Goal: Check status: Check status

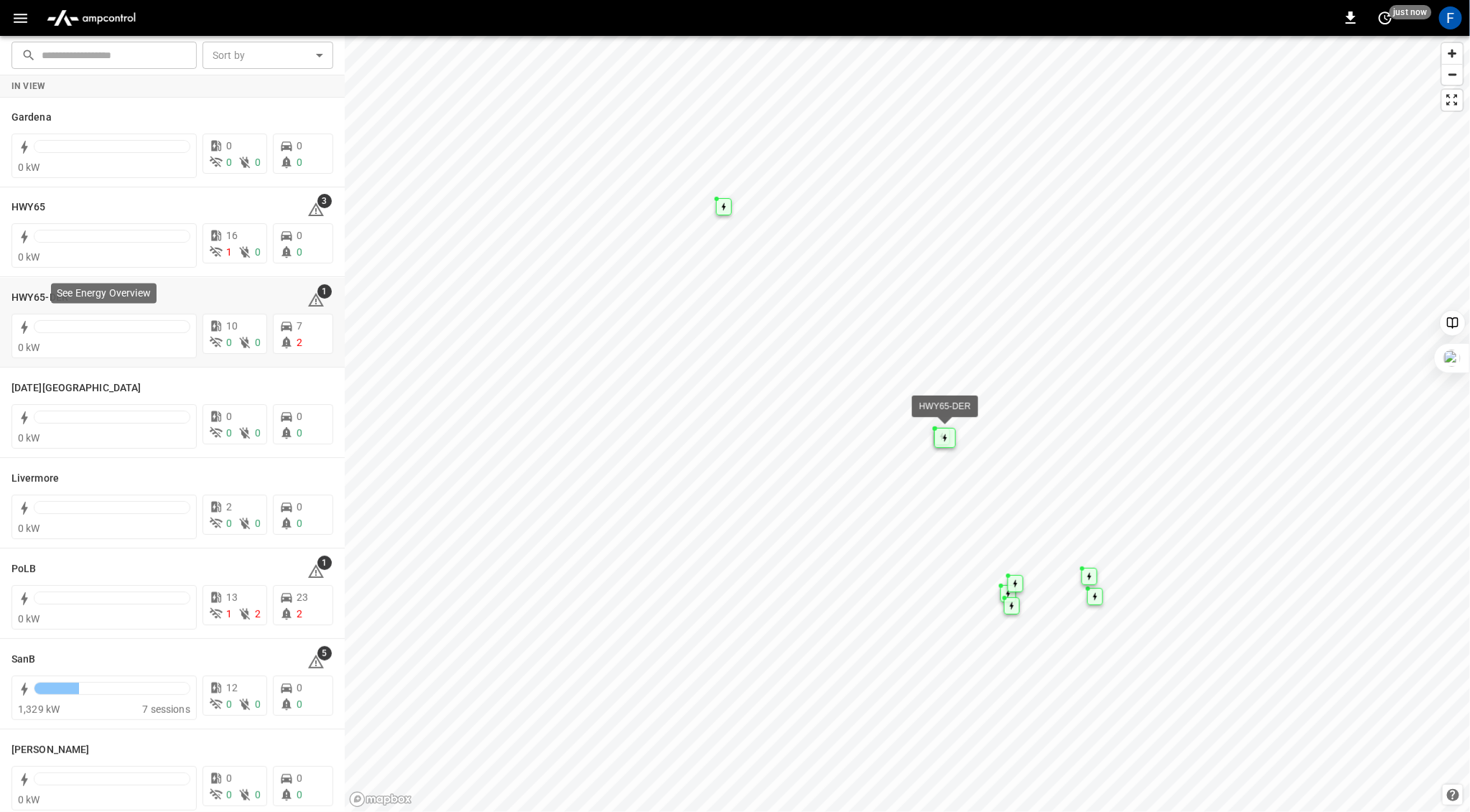
click at [89, 329] on div at bounding box center [112, 326] width 156 height 13
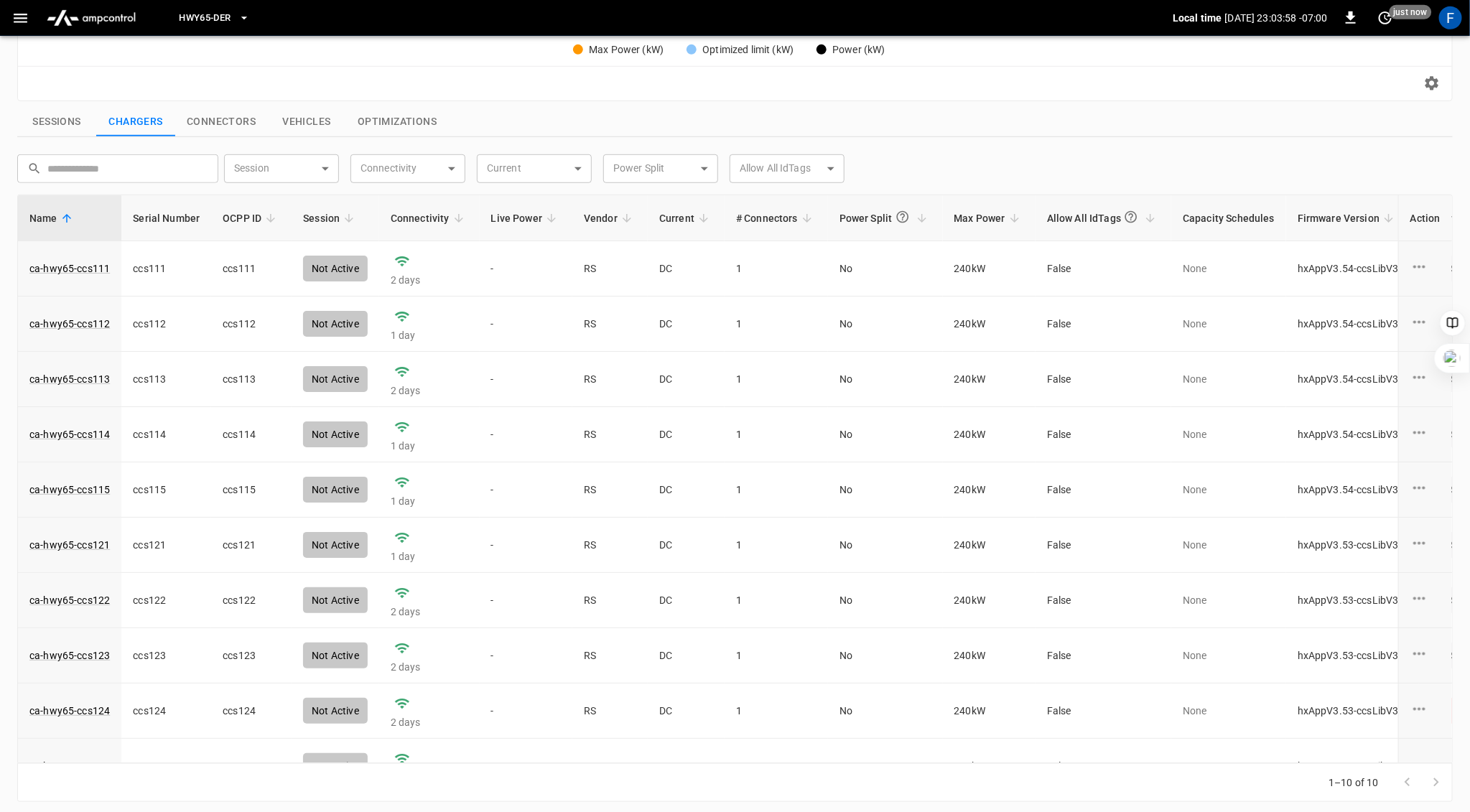
scroll to position [29, 0]
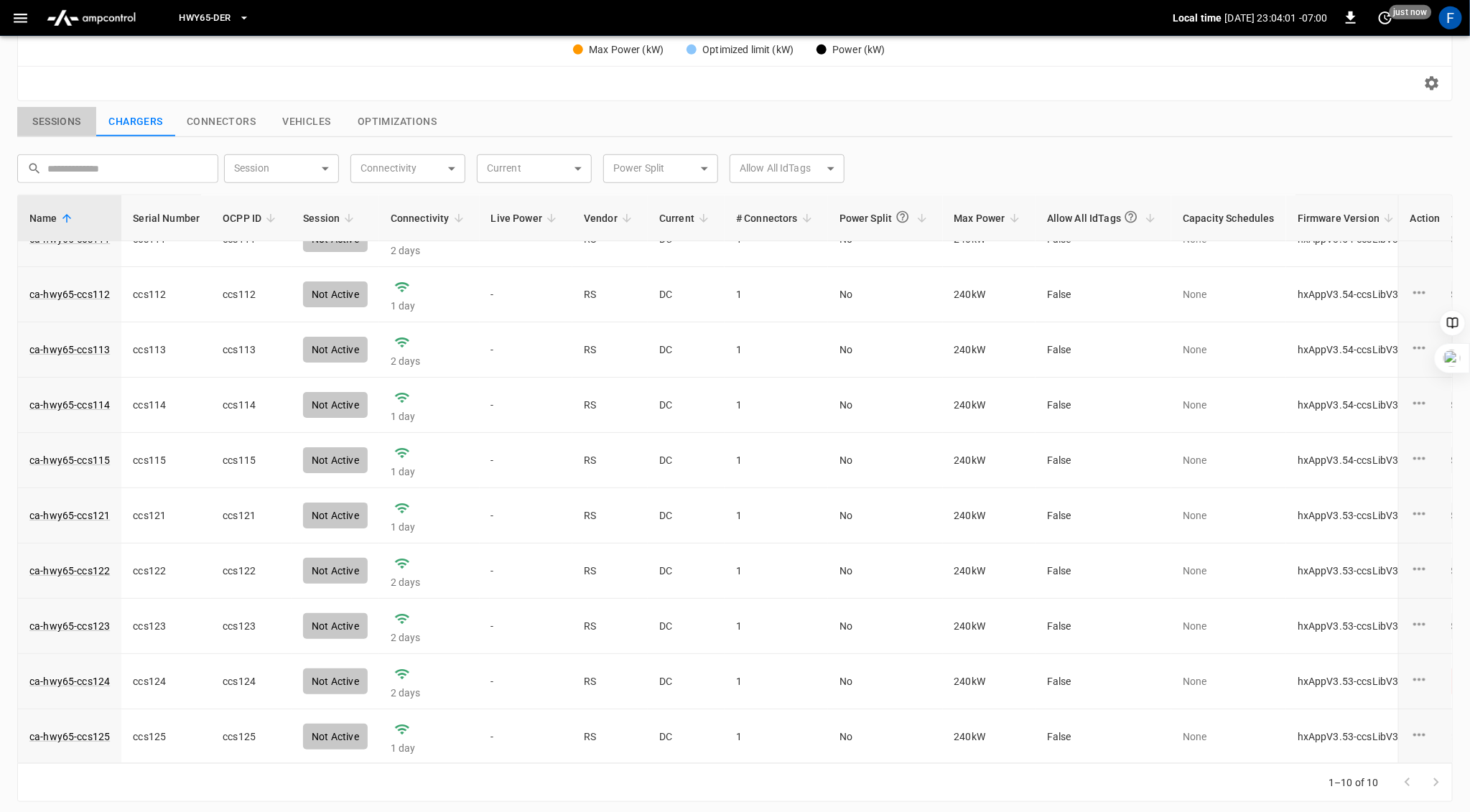
click at [57, 114] on button "Sessions" at bounding box center [56, 122] width 79 height 30
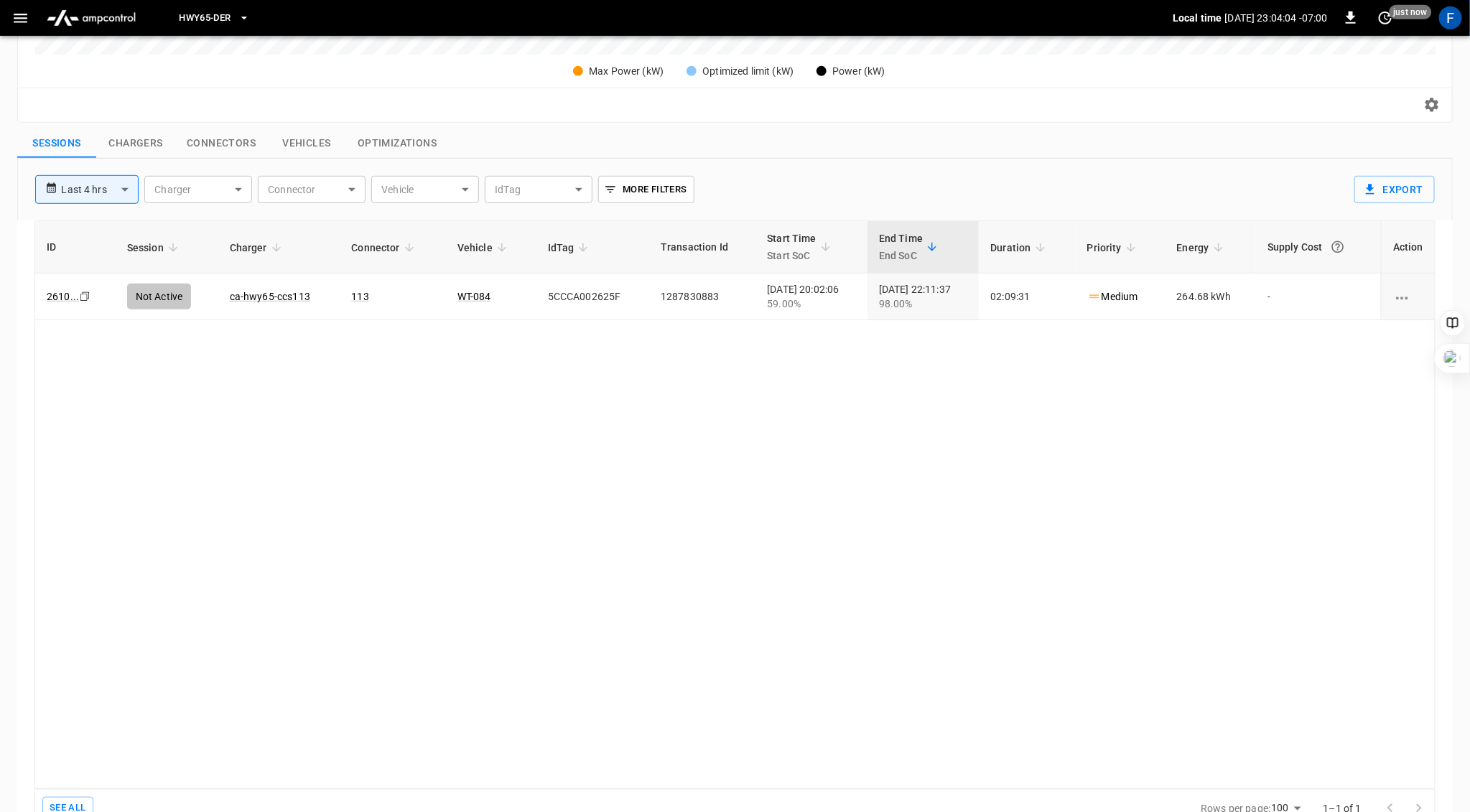
scroll to position [438, 0]
click at [126, 188] on body "**********" at bounding box center [735, 201] width 1470 height 1279
click at [109, 246] on li "Last 24 hrs" at bounding box center [87, 245] width 104 height 24
type input "**********"
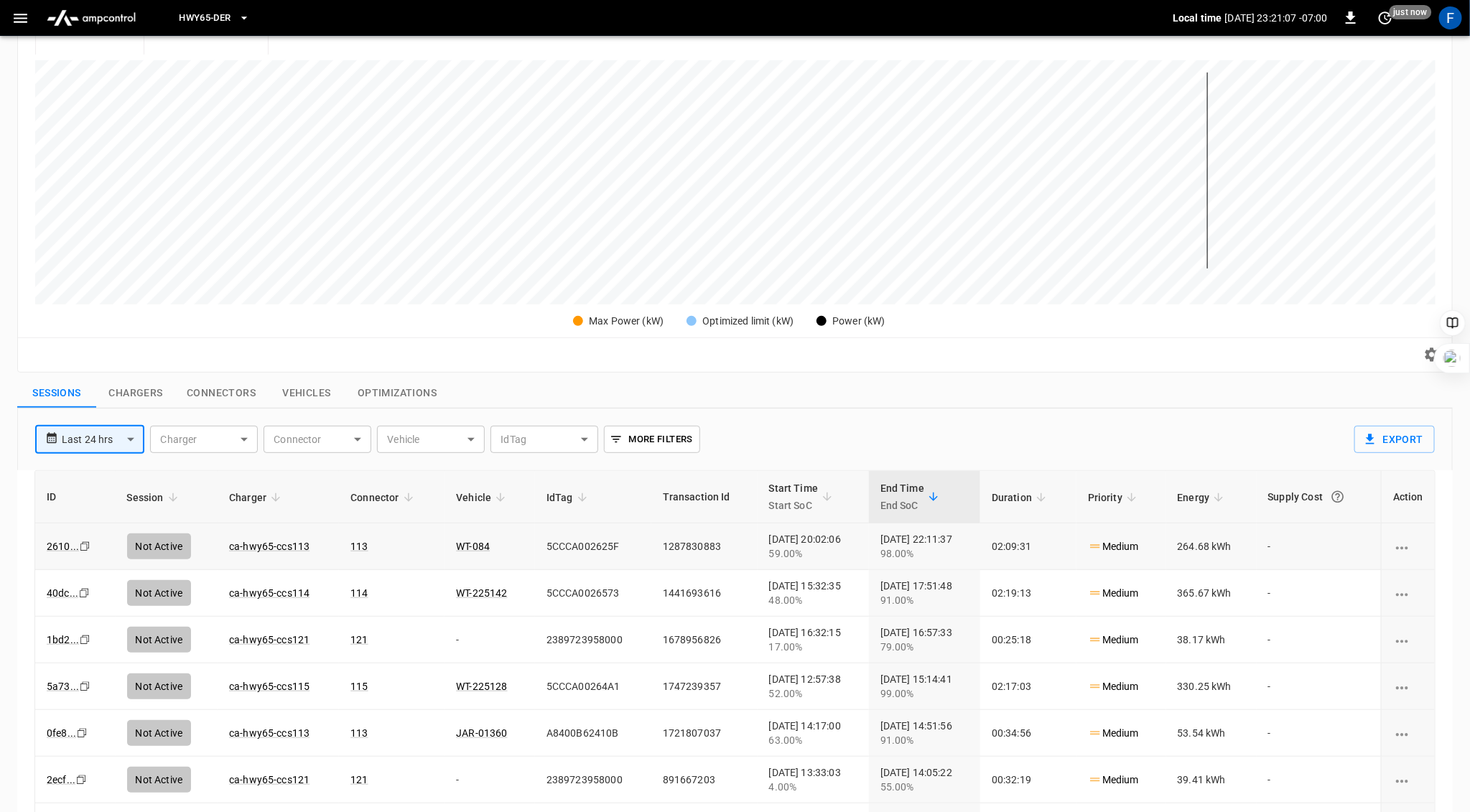
scroll to position [465, 0]
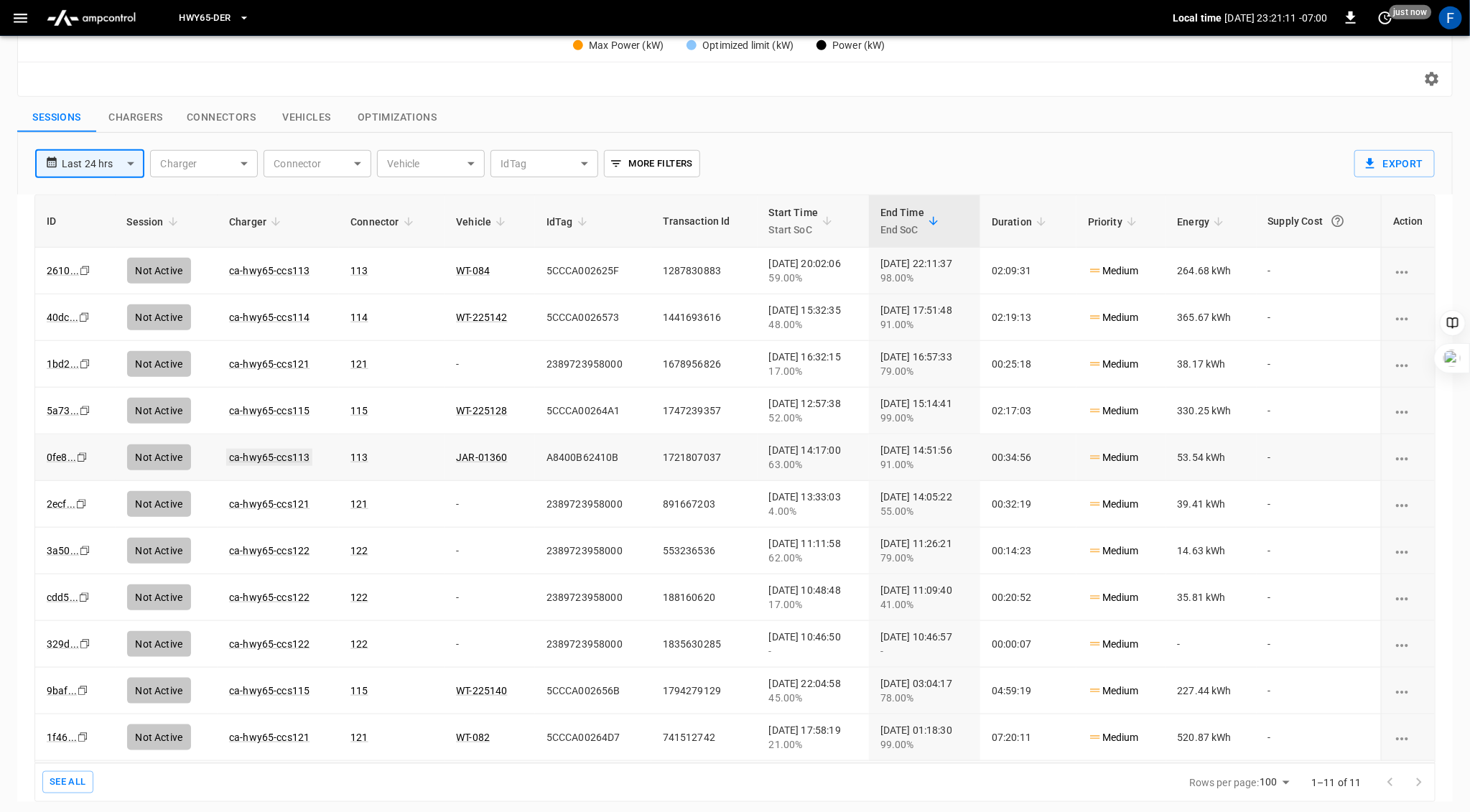
click at [250, 455] on link "ca-hwy65-ccs113" at bounding box center [269, 457] width 86 height 17
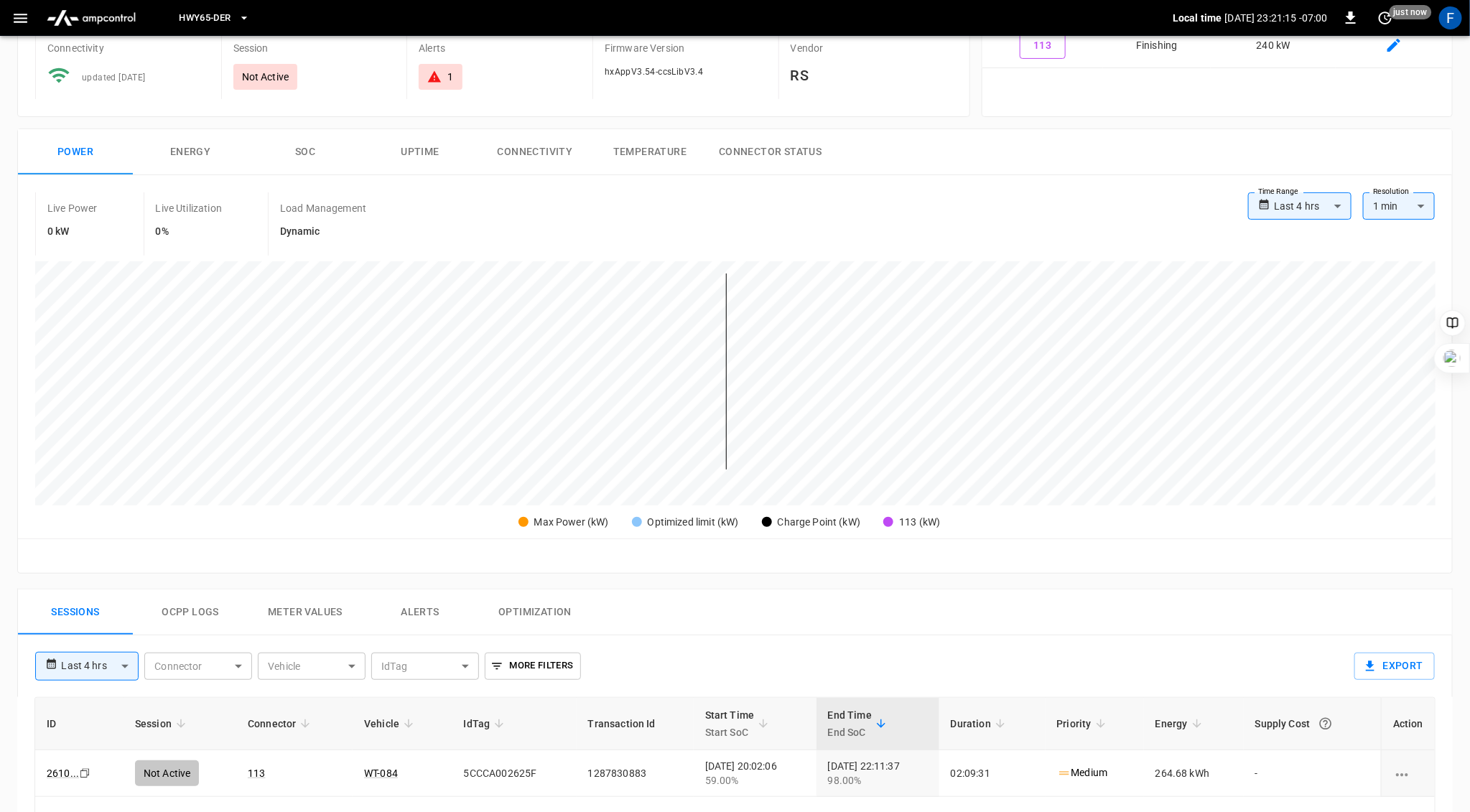
scroll to position [54, 0]
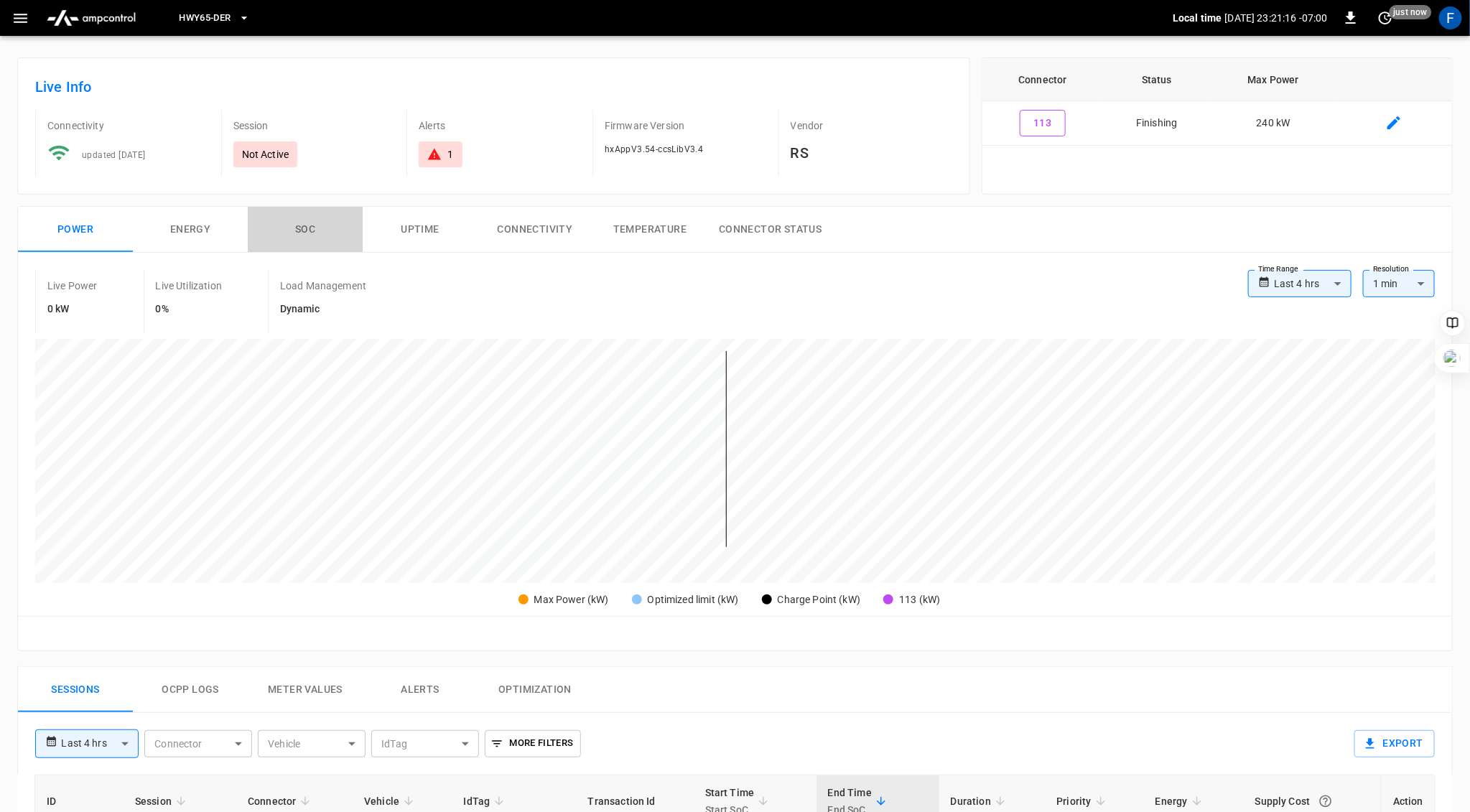
click at [305, 231] on button "SOC" at bounding box center [305, 229] width 115 height 46
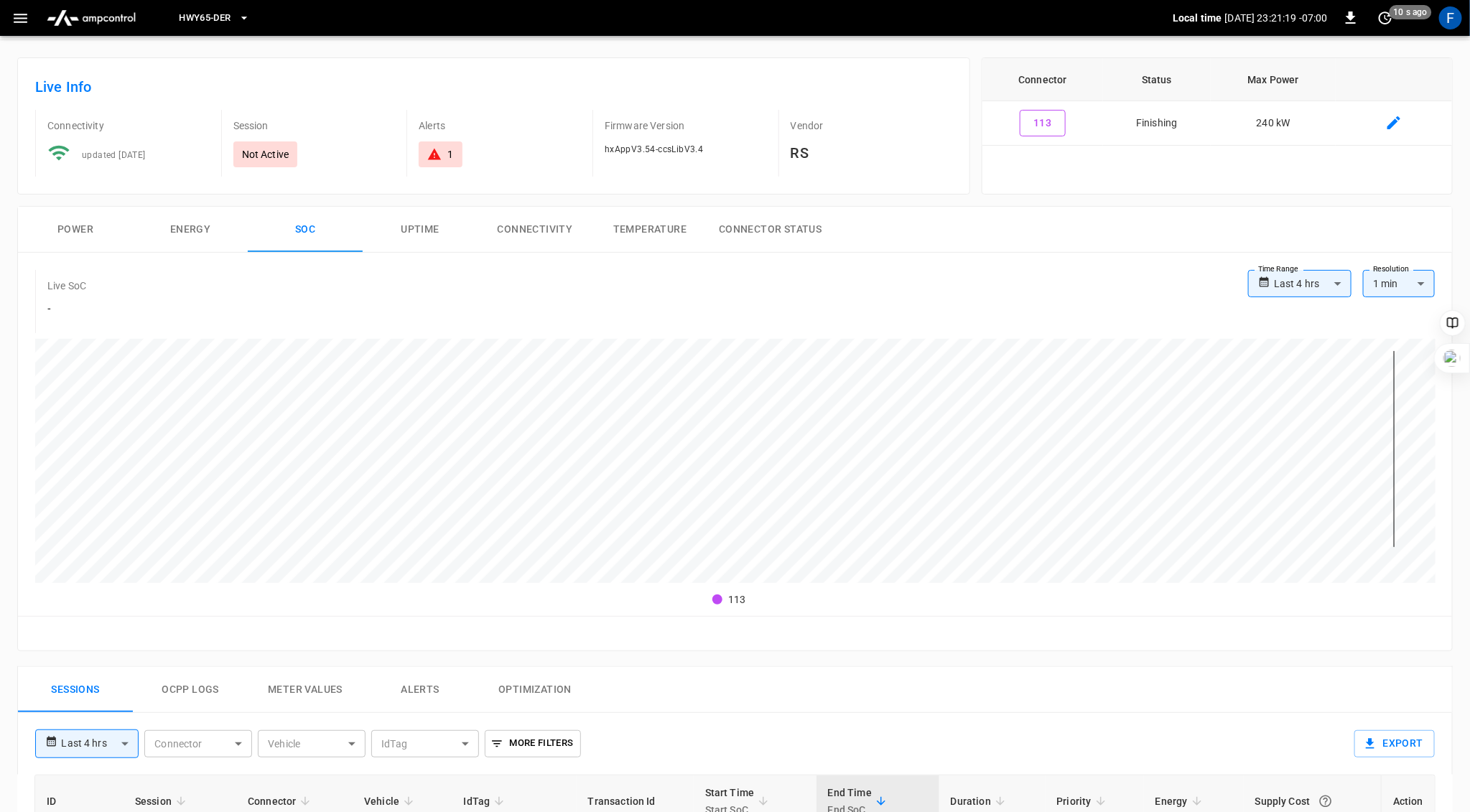
click at [70, 219] on button "Power" at bounding box center [75, 229] width 115 height 46
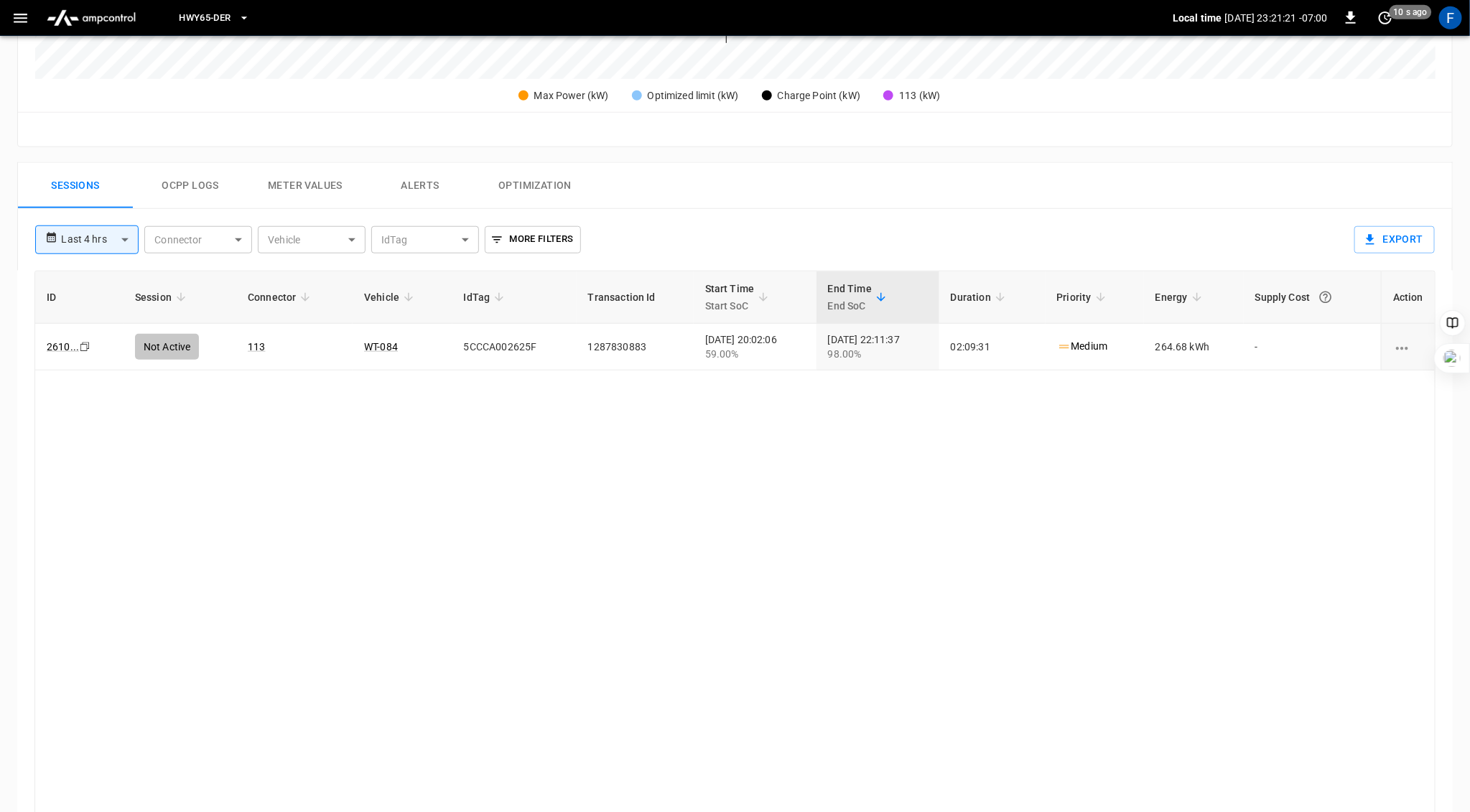
scroll to position [576, 0]
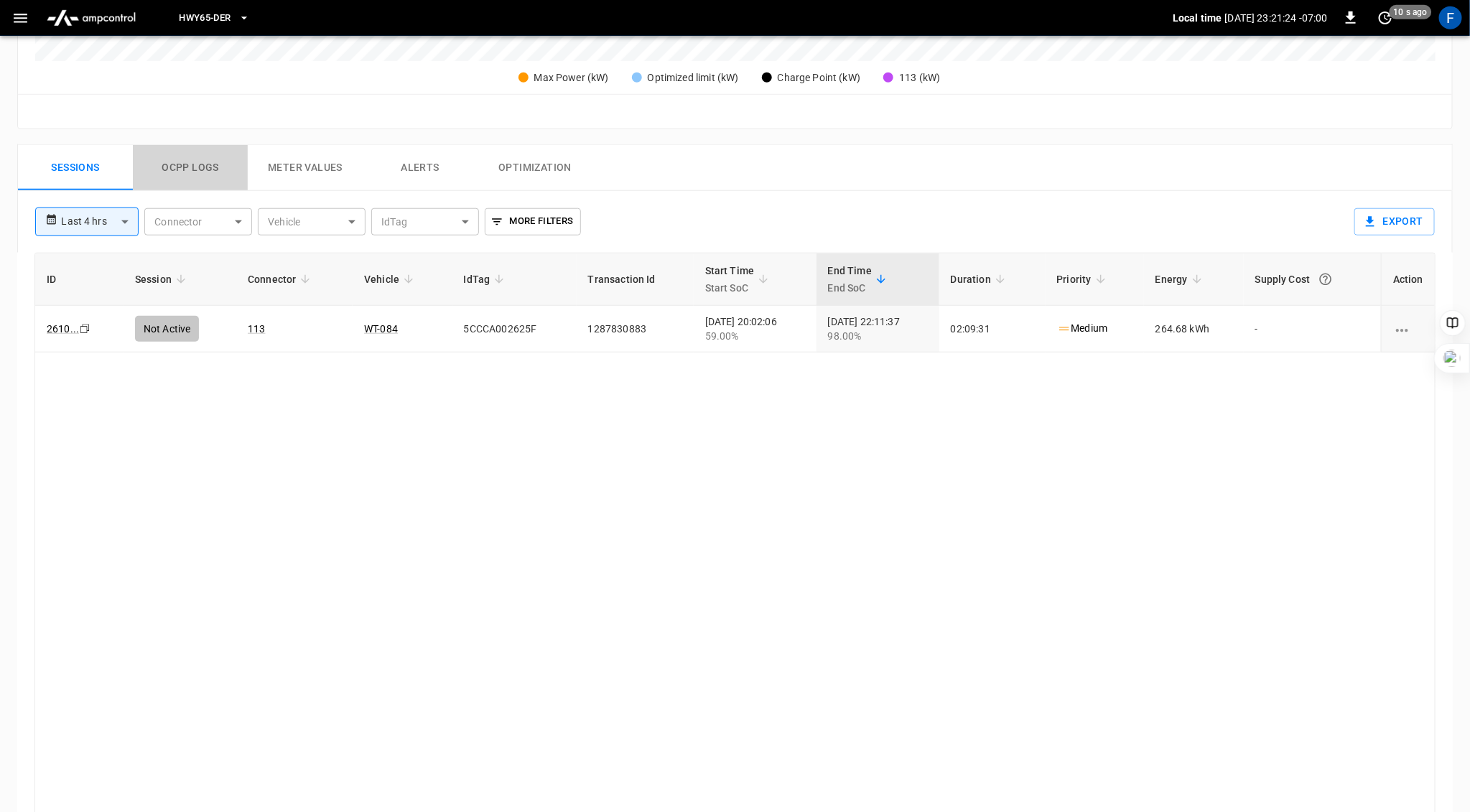
click at [180, 160] on button "Ocpp logs" at bounding box center [190, 168] width 115 height 46
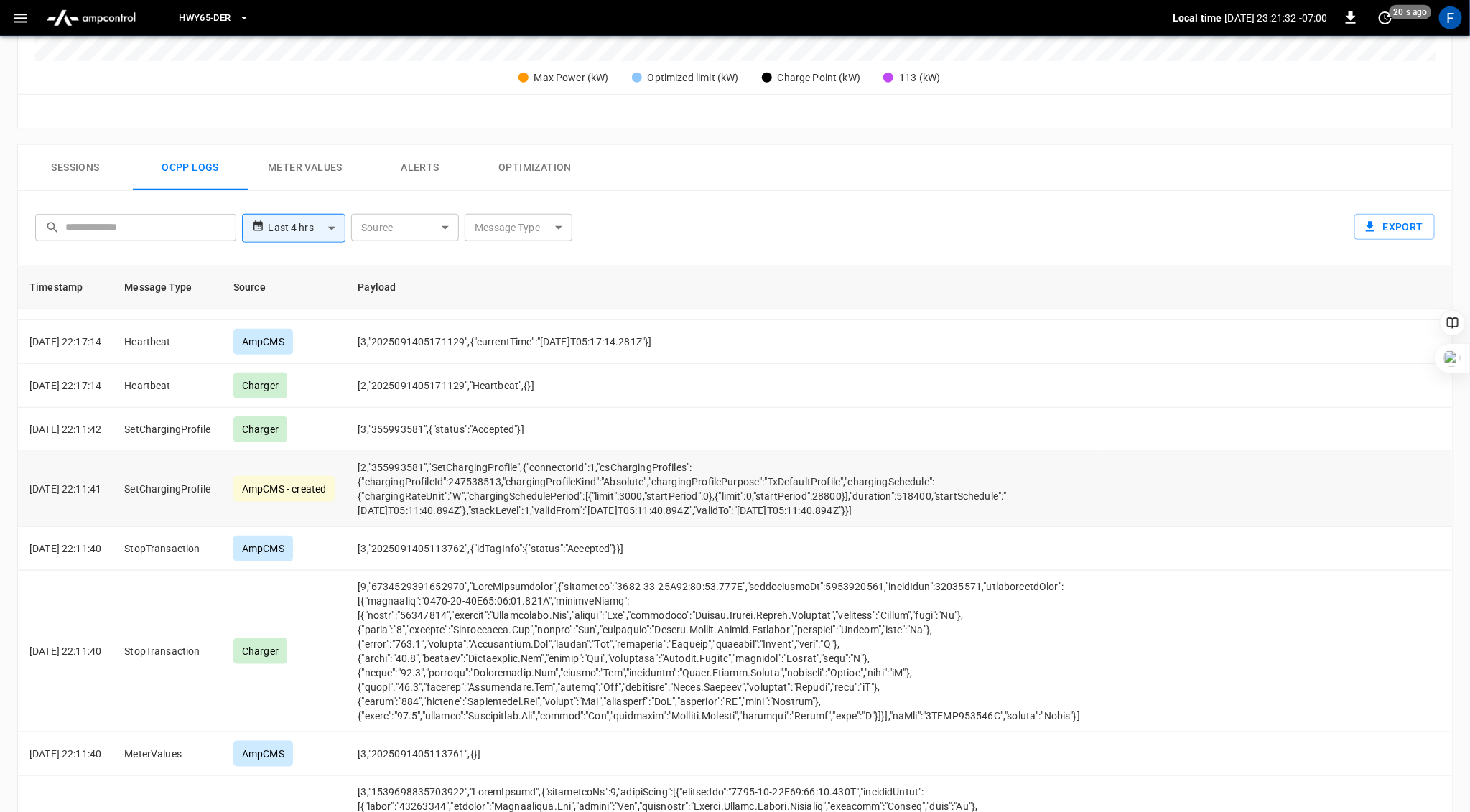
scroll to position [810, 0]
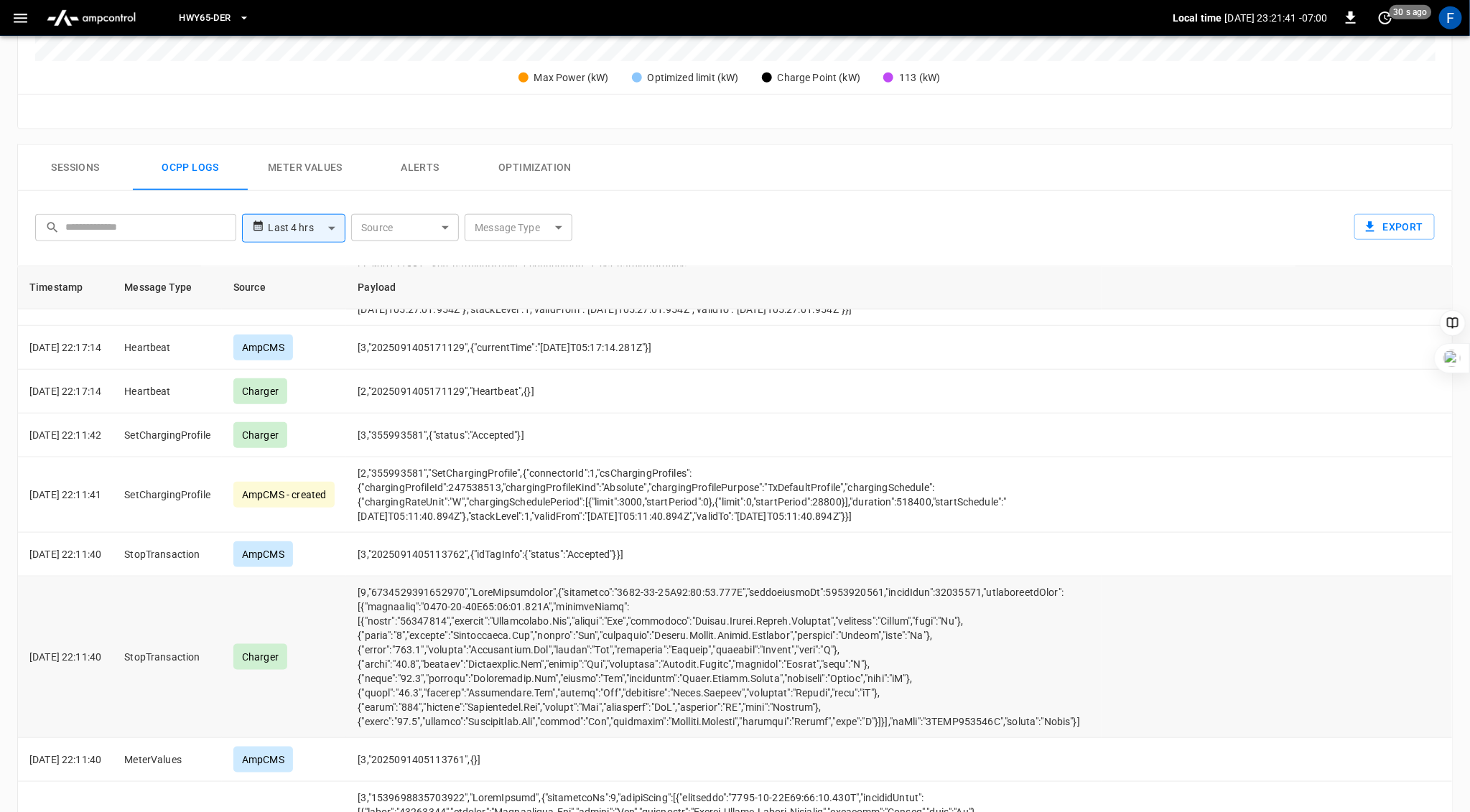
click at [934, 585] on td "opcc-messages-table" at bounding box center [723, 657] width 755 height 162
